Goal: Task Accomplishment & Management: Use online tool/utility

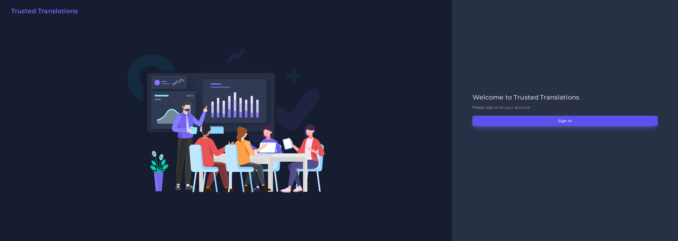
click at [566, 120] on button "Sign in" at bounding box center [565, 121] width 185 height 10
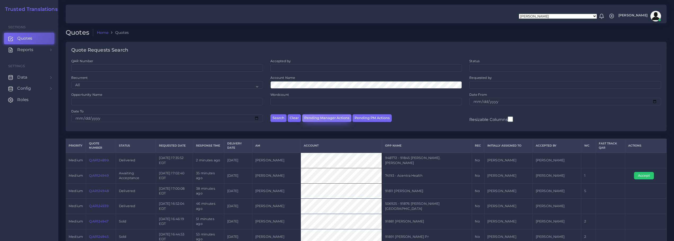
click at [335, 119] on button "Pending Manager Actions" at bounding box center [326, 118] width 49 height 8
select select "awaiting_manager_initial_review"
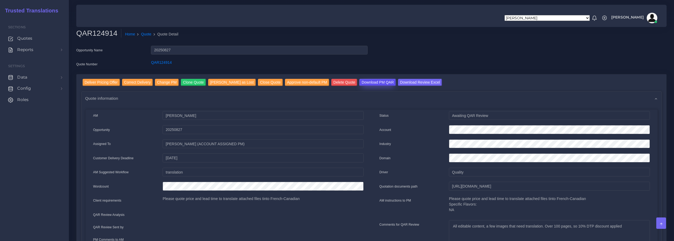
click at [361, 82] on input "Download PM QAR" at bounding box center [378, 82] width 36 height 7
click at [406, 81] on input "Download Review Excel" at bounding box center [420, 82] width 44 height 7
click at [96, 82] on input "Deliver Pricing Offer" at bounding box center [101, 82] width 37 height 7
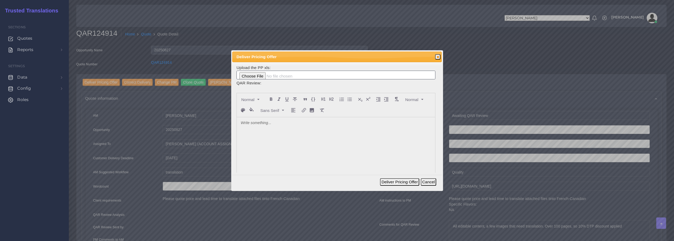
click at [276, 123] on p at bounding box center [336, 124] width 190 height 6
click at [297, 125] on p "No precedent for French Canadia. However, I am quoting based on parallel rates …" at bounding box center [336, 124] width 190 height 6
click at [261, 130] on p "No precedent for French Canadian; however, I am quoting based on parallel rates…" at bounding box center [336, 126] width 190 height 11
click at [269, 76] on input "file" at bounding box center [336, 75] width 199 height 9
type input "C:\fakepath\124914_Bepex_ToAM.xlsx"
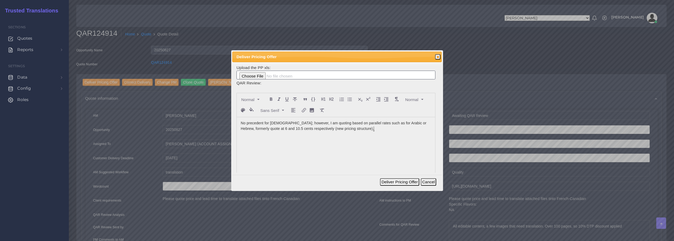
click at [378, 130] on p "No precedent for French Canadian; however, I am quoting based on parallel rates…" at bounding box center [336, 126] width 190 height 11
click at [405, 182] on button "Deliver Pricing Offer" at bounding box center [399, 182] width 39 height 7
